Goal: Entertainment & Leisure: Consume media (video, audio)

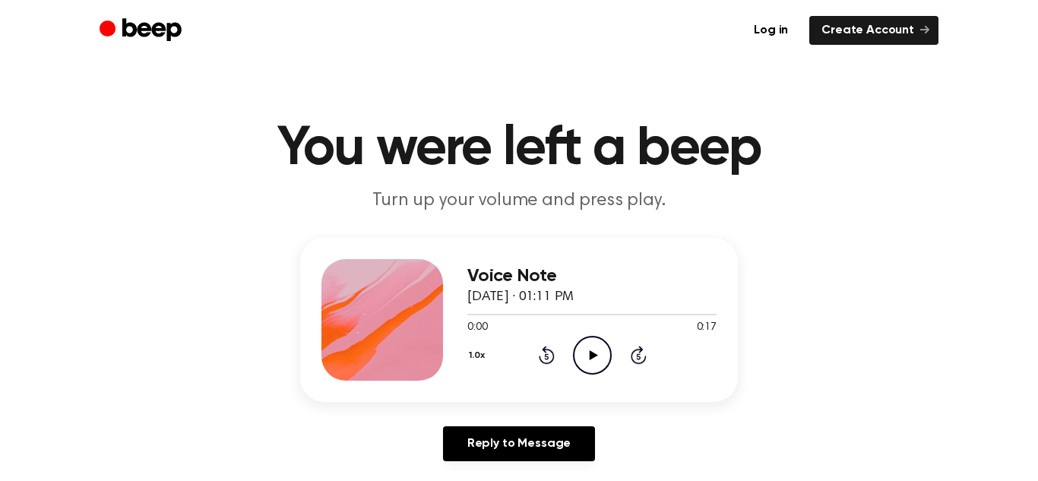
click at [593, 360] on icon "Play Audio" at bounding box center [592, 355] width 39 height 39
click at [593, 360] on icon "Pause Audio" at bounding box center [592, 355] width 39 height 39
click at [593, 360] on icon "Play Audio" at bounding box center [592, 355] width 39 height 39
click at [777, 27] on link "Log in" at bounding box center [771, 30] width 59 height 29
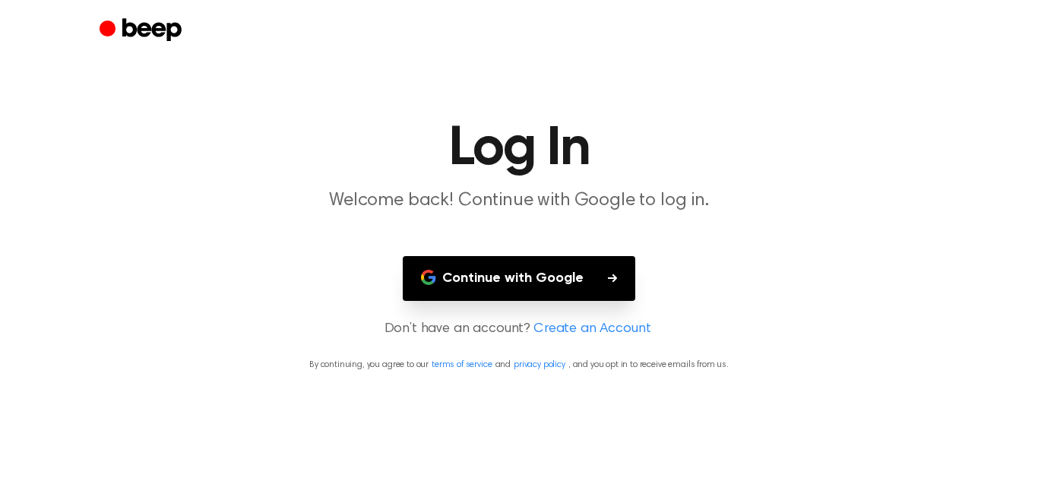
click at [511, 265] on button "Continue with Google" at bounding box center [519, 278] width 232 height 45
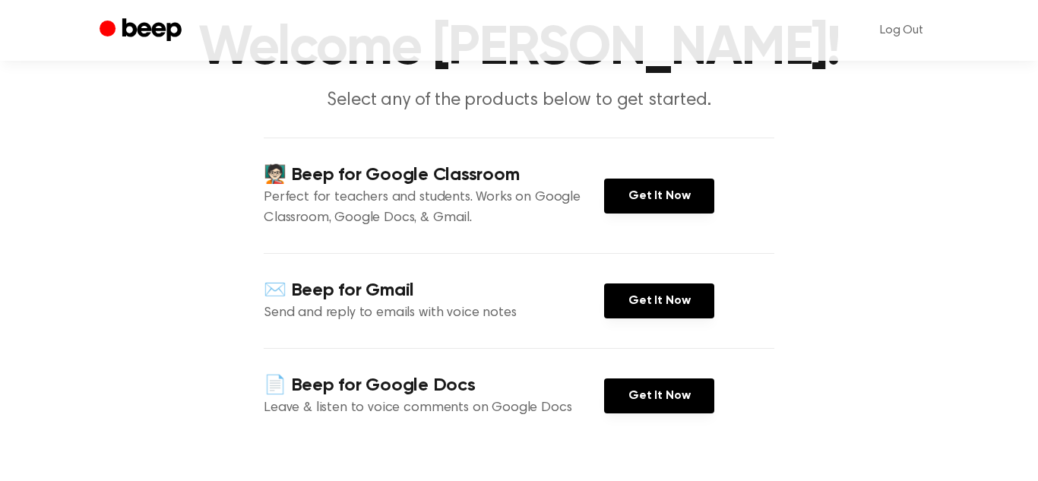
scroll to position [103, 0]
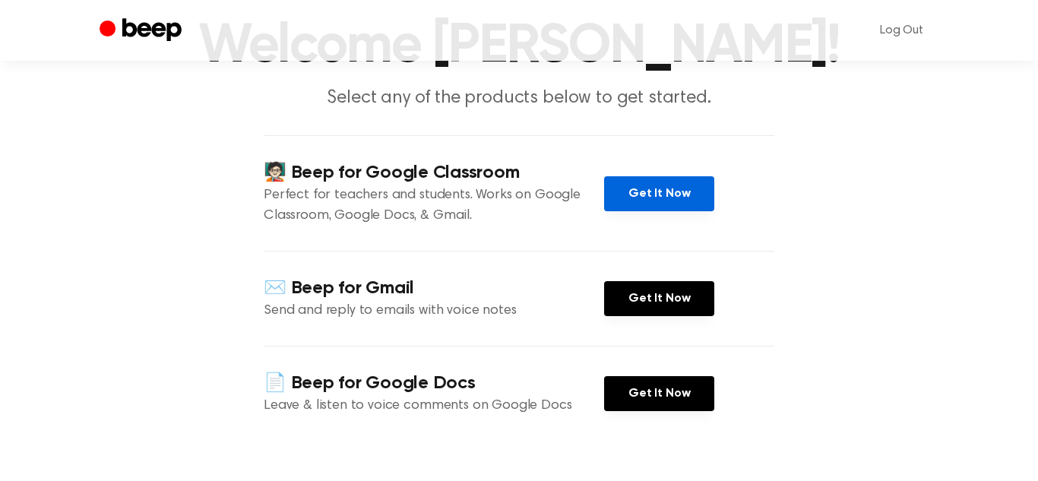
click at [672, 191] on link "Get It Now" at bounding box center [659, 193] width 110 height 35
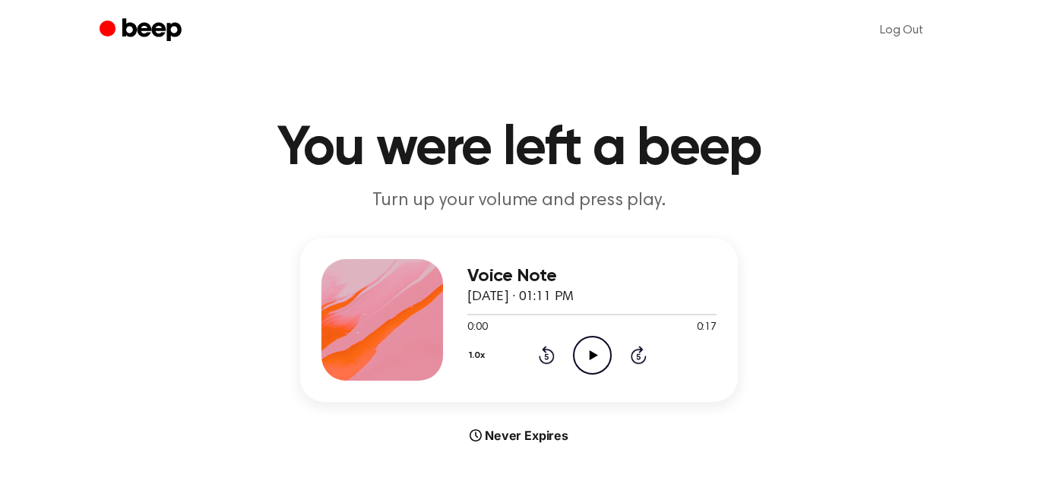
click at [586, 357] on icon "Play Audio" at bounding box center [592, 355] width 39 height 39
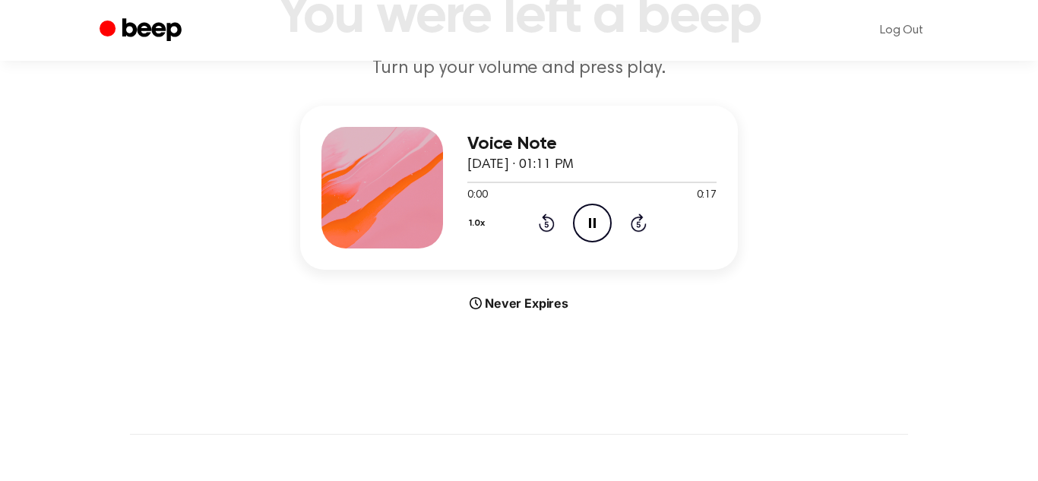
scroll to position [124, 0]
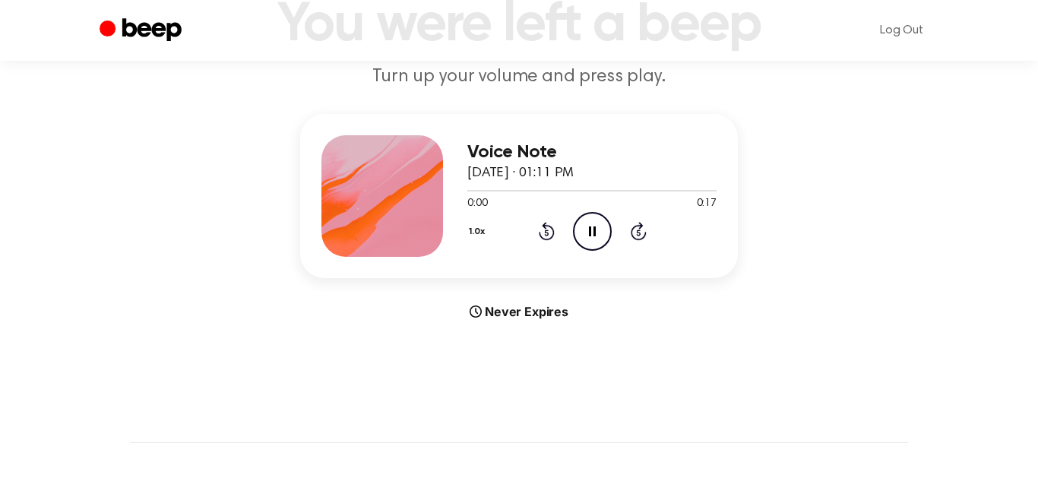
click at [640, 230] on icon "Skip 5 seconds" at bounding box center [638, 231] width 17 height 20
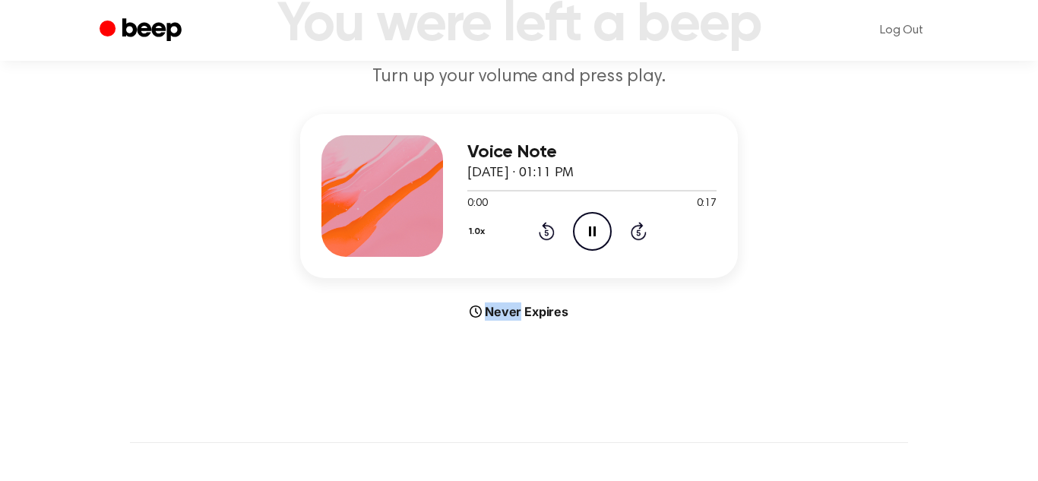
click at [640, 230] on icon "Skip 5 seconds" at bounding box center [638, 231] width 17 height 20
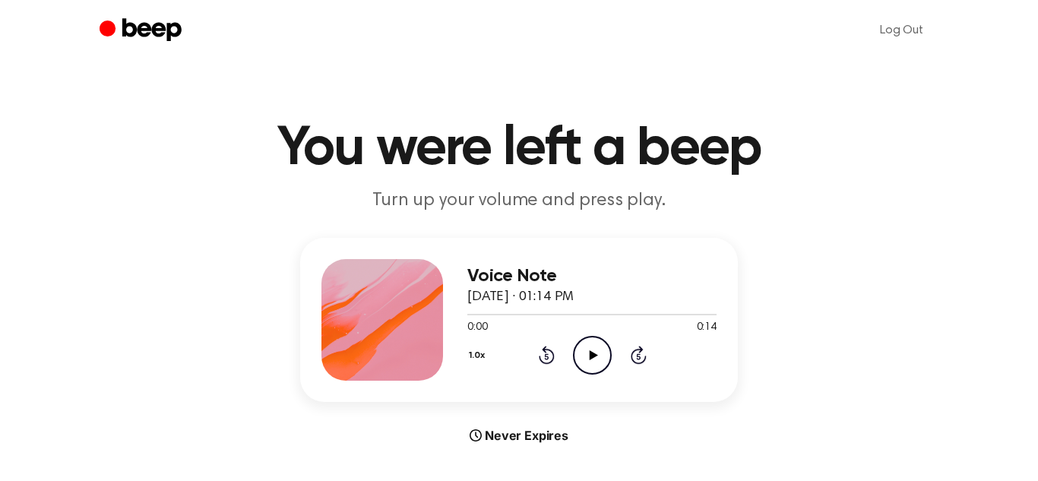
click at [588, 365] on icon "Play Audio" at bounding box center [592, 355] width 39 height 39
